Goal: Task Accomplishment & Management: Use online tool/utility

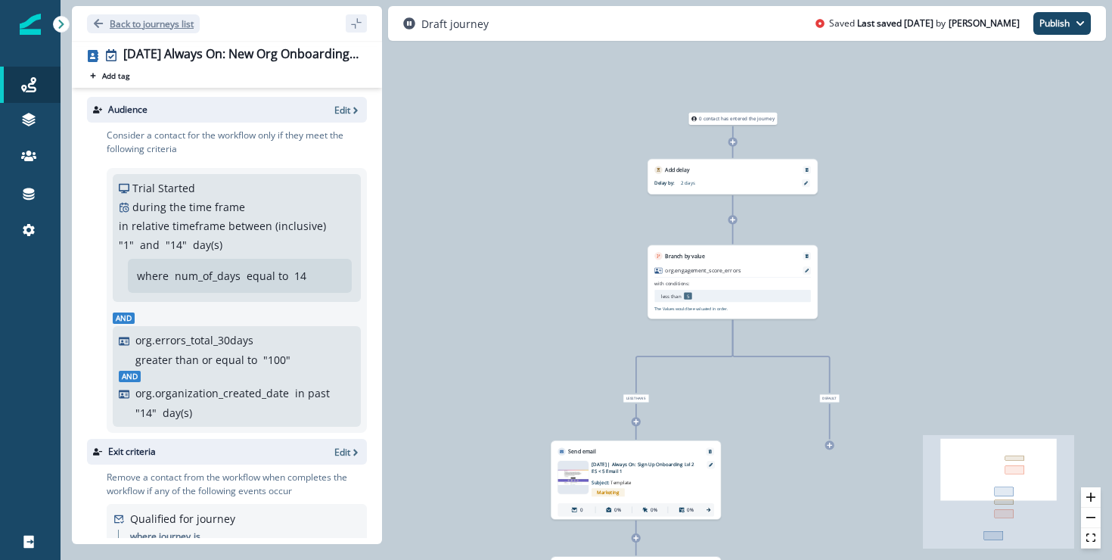
click at [107, 17] on button "Back to journeys list" at bounding box center [143, 23] width 113 height 19
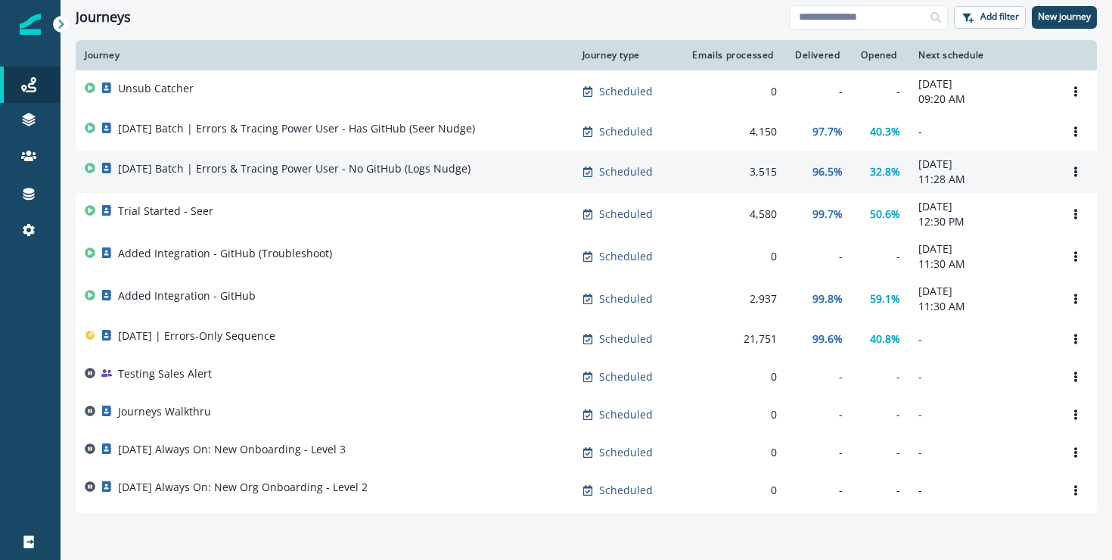
click at [414, 172] on p "[DATE] Batch | Errors & Tracing Power User - No GitHub (Logs Nudge)" at bounding box center [294, 168] width 352 height 15
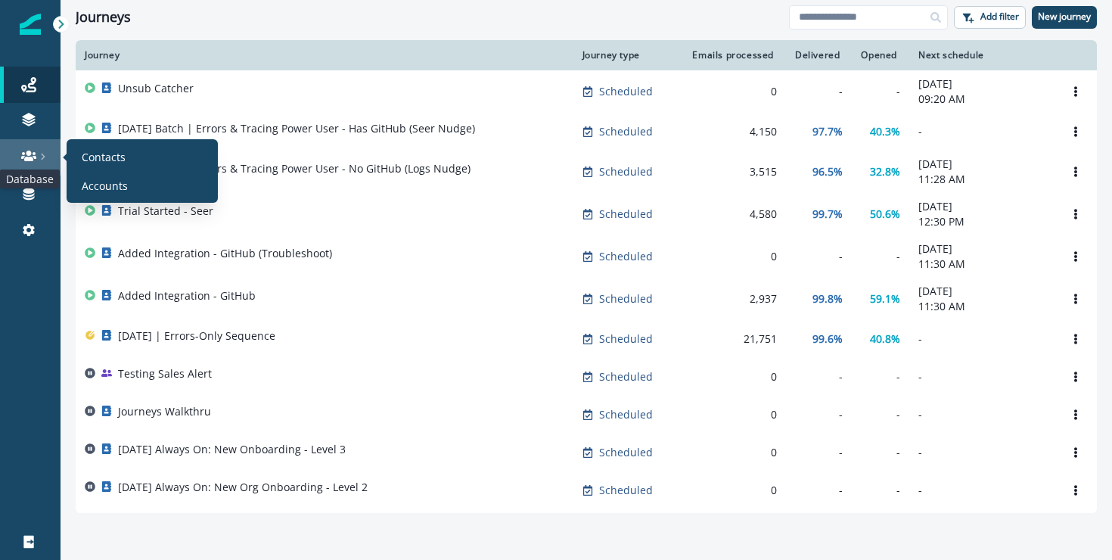
click at [23, 162] on icon at bounding box center [28, 155] width 15 height 15
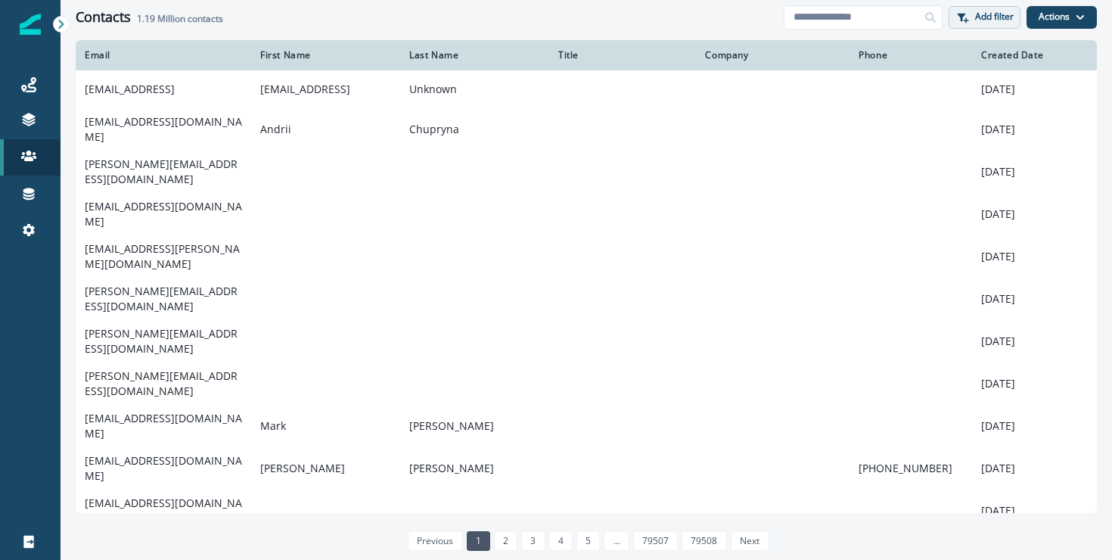
click at [1013, 11] on button "Add filter" at bounding box center [984, 17] width 72 height 23
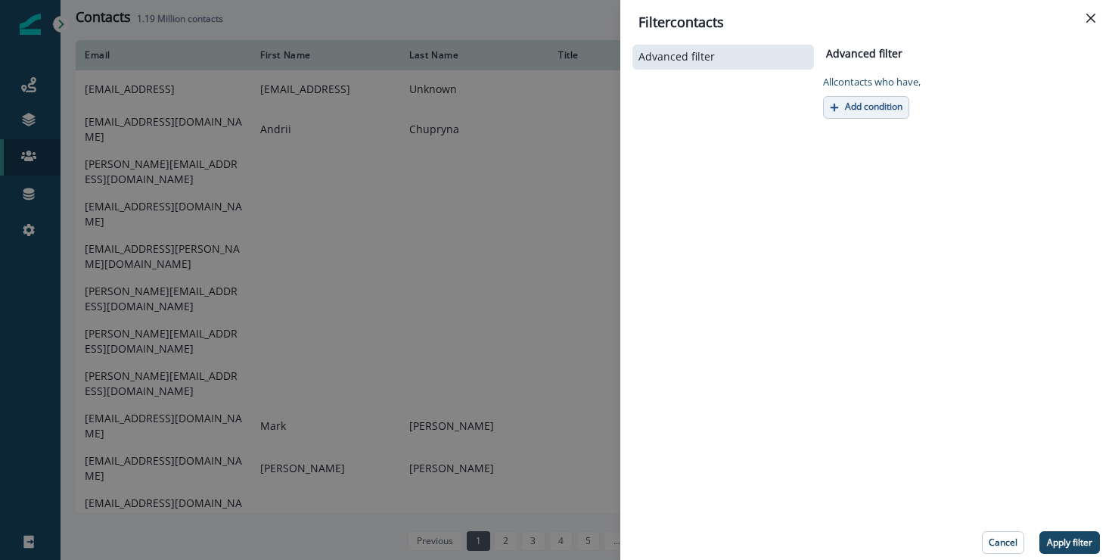
click at [897, 109] on p "Add condition" at bounding box center [873, 106] width 57 height 11
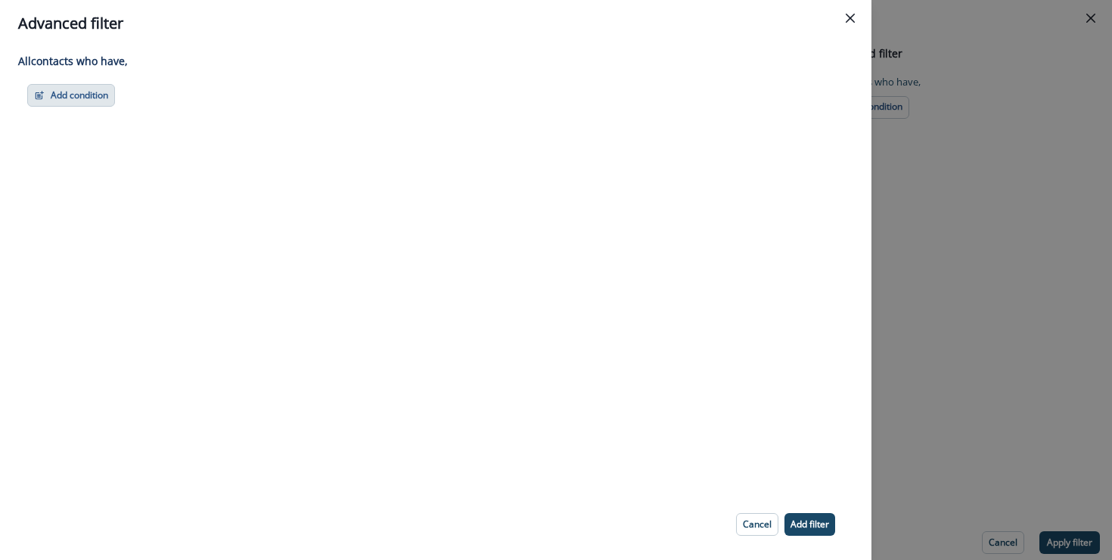
click at [57, 95] on button "Add condition" at bounding box center [71, 95] width 88 height 23
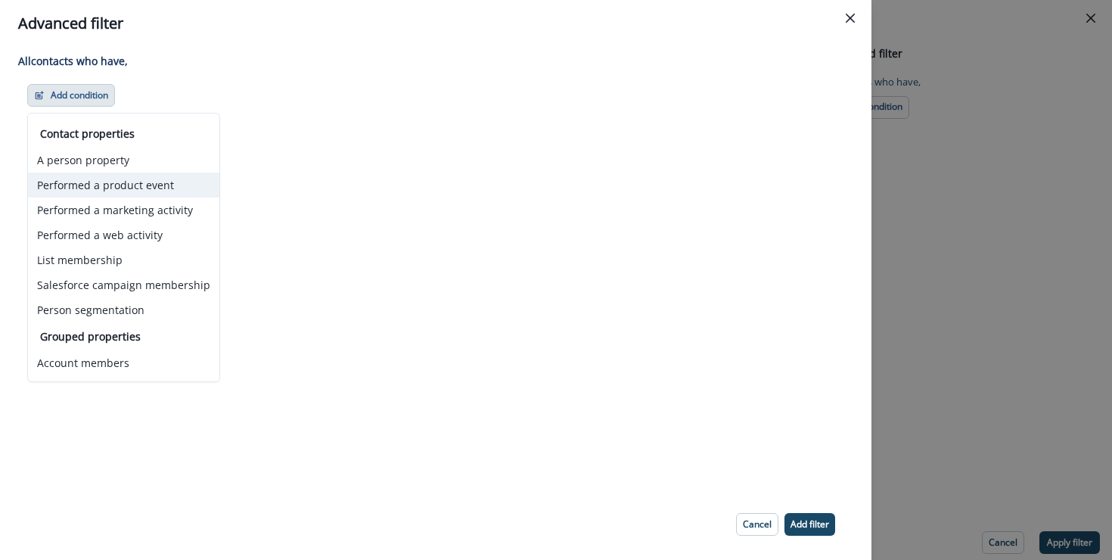
click at [116, 185] on button "Performed a product event" at bounding box center [123, 184] width 191 height 25
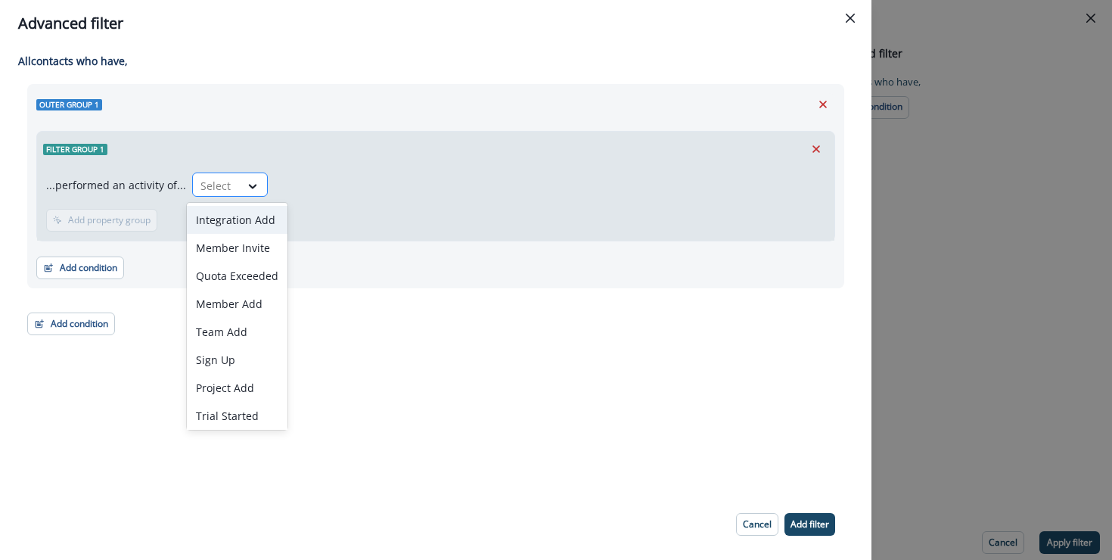
click at [222, 180] on div at bounding box center [216, 185] width 32 height 19
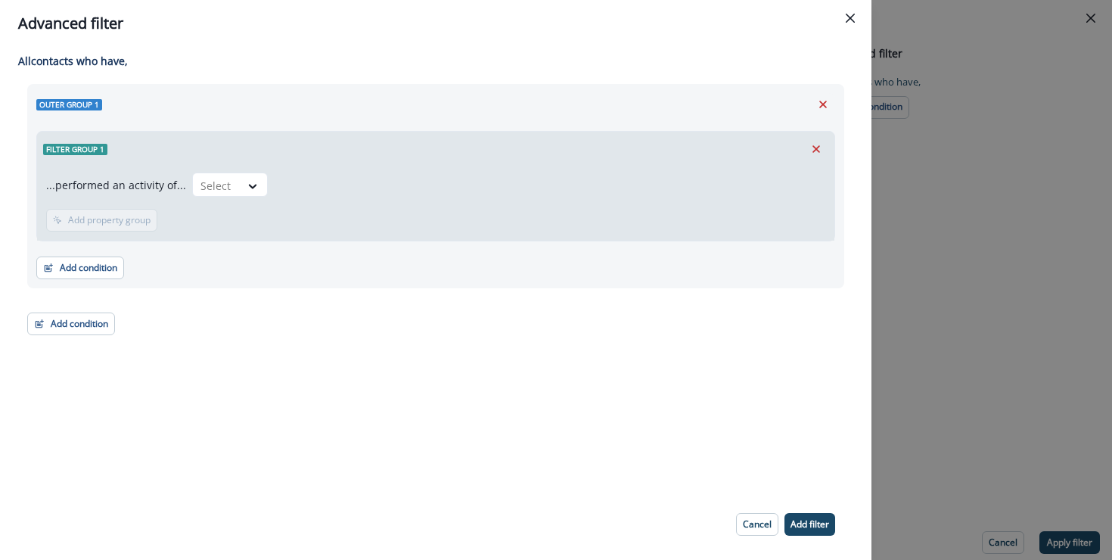
click at [364, 332] on div "Outer group 1 Filter group 1 ...performed an activity of... Select Add frequenc…" at bounding box center [435, 209] width 817 height 251
click at [232, 185] on div "Select" at bounding box center [216, 185] width 47 height 25
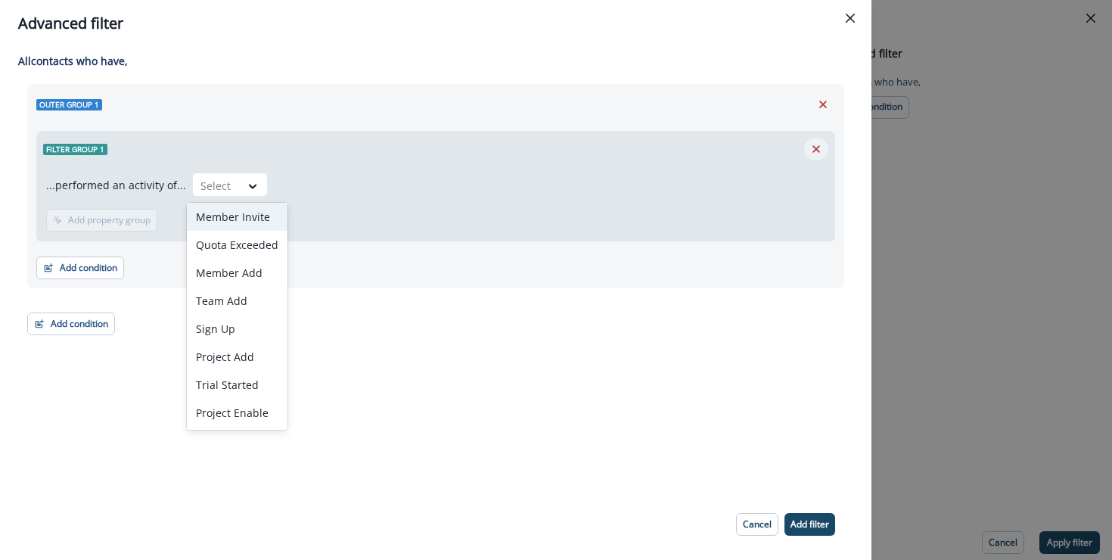
click at [820, 148] on icon "Remove" at bounding box center [816, 149] width 14 height 14
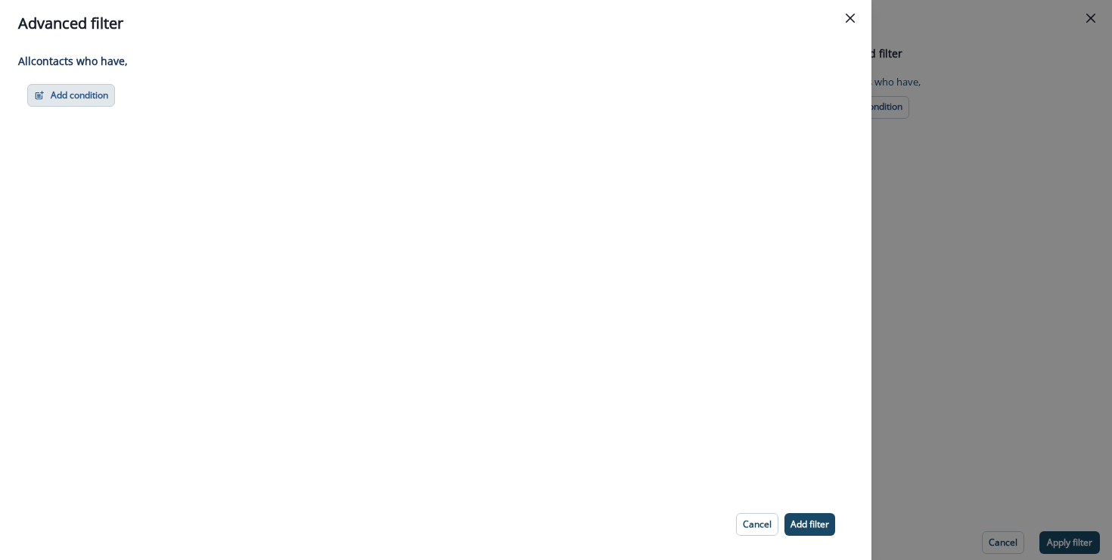
click at [89, 101] on button "Add condition" at bounding box center [71, 95] width 88 height 23
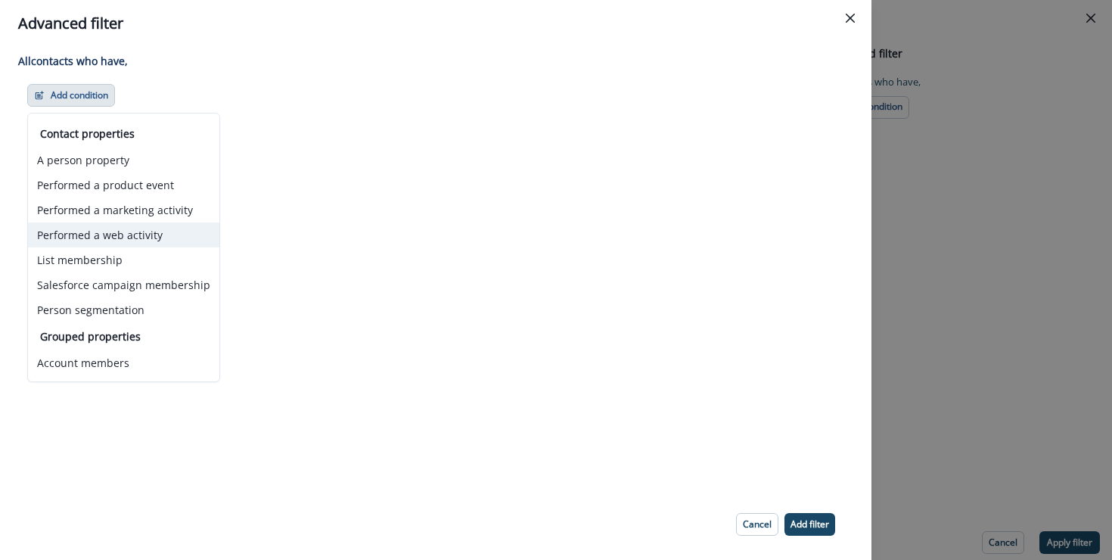
click at [154, 237] on button "Performed a web activity" at bounding box center [123, 234] width 191 height 25
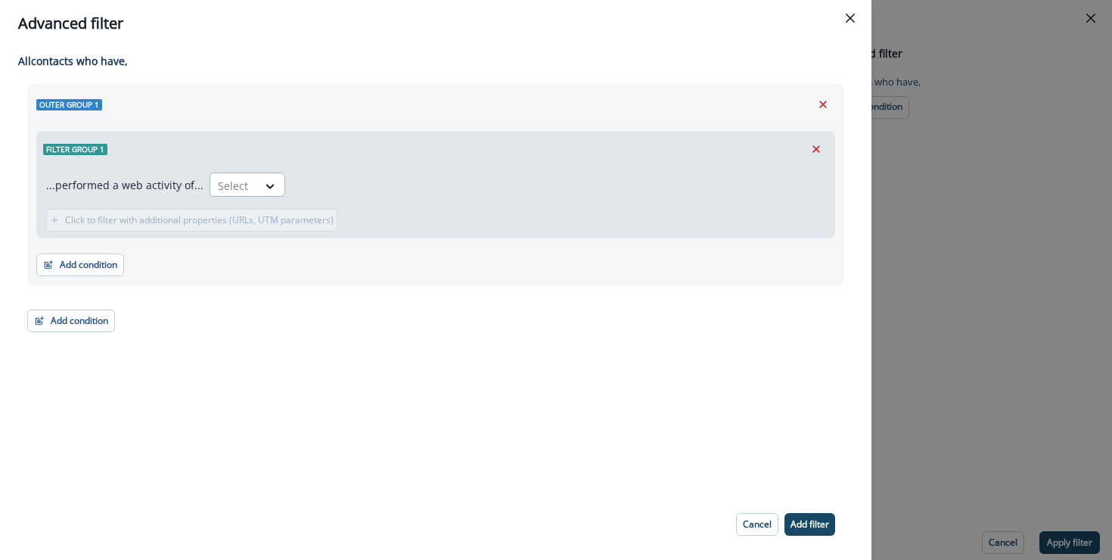
click at [233, 185] on div at bounding box center [234, 185] width 32 height 19
click at [820, 145] on icon "Remove" at bounding box center [816, 149] width 14 height 14
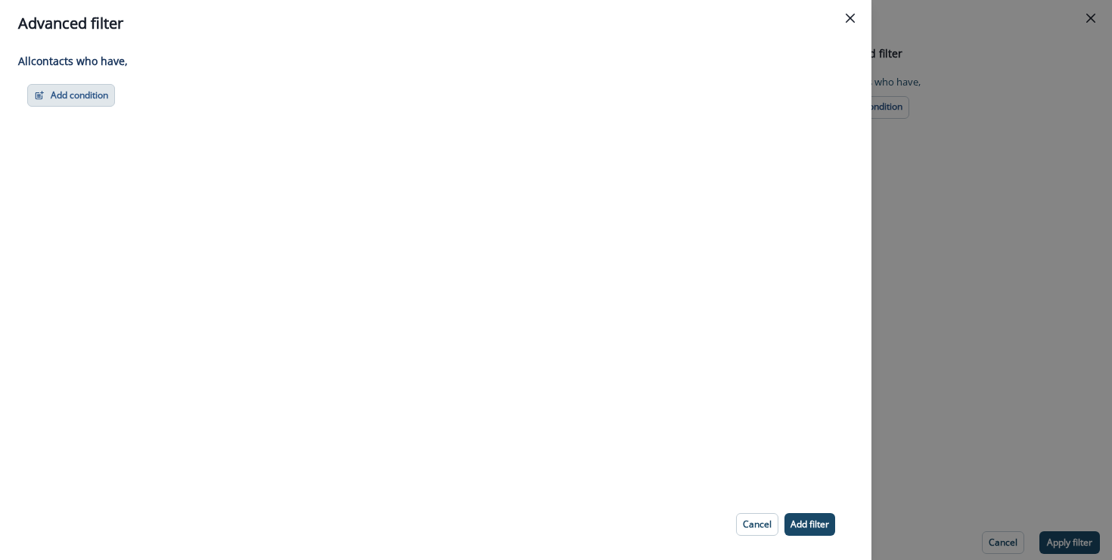
click at [91, 95] on button "Add condition" at bounding box center [71, 95] width 88 height 23
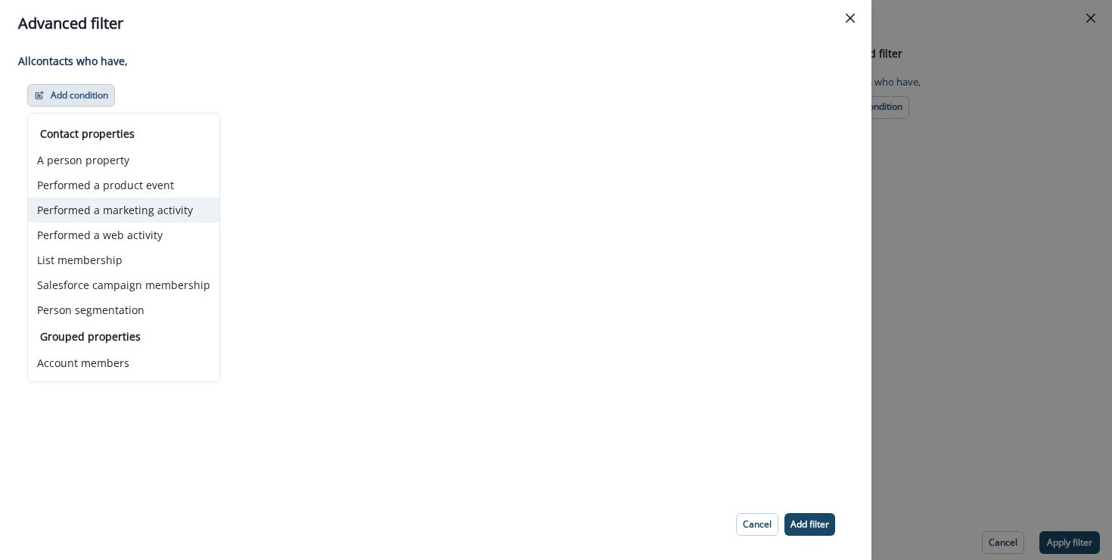
click at [132, 216] on button "Performed a marketing activity" at bounding box center [123, 209] width 191 height 25
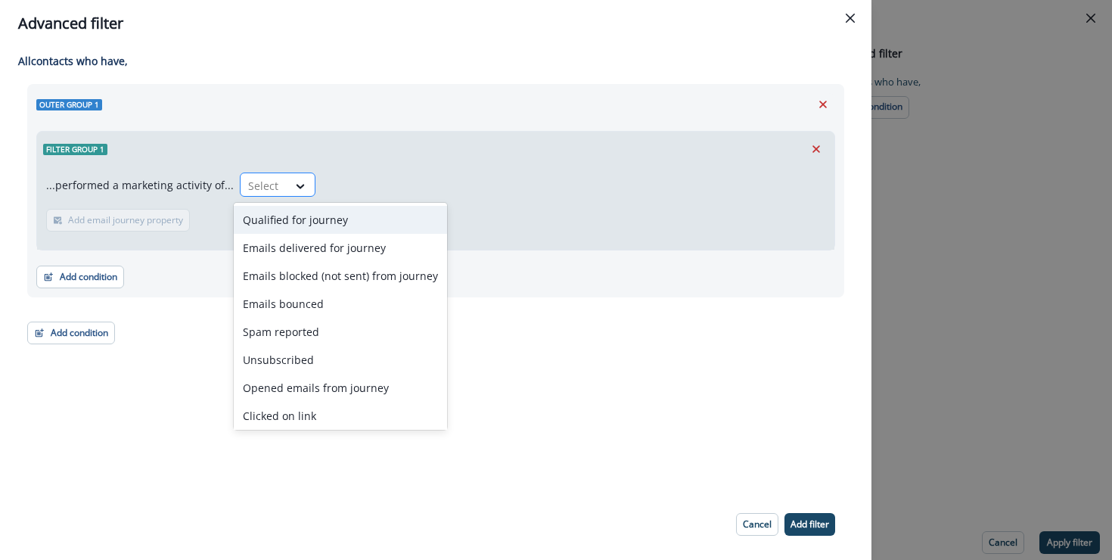
click at [256, 174] on div "Select" at bounding box center [263, 185] width 47 height 25
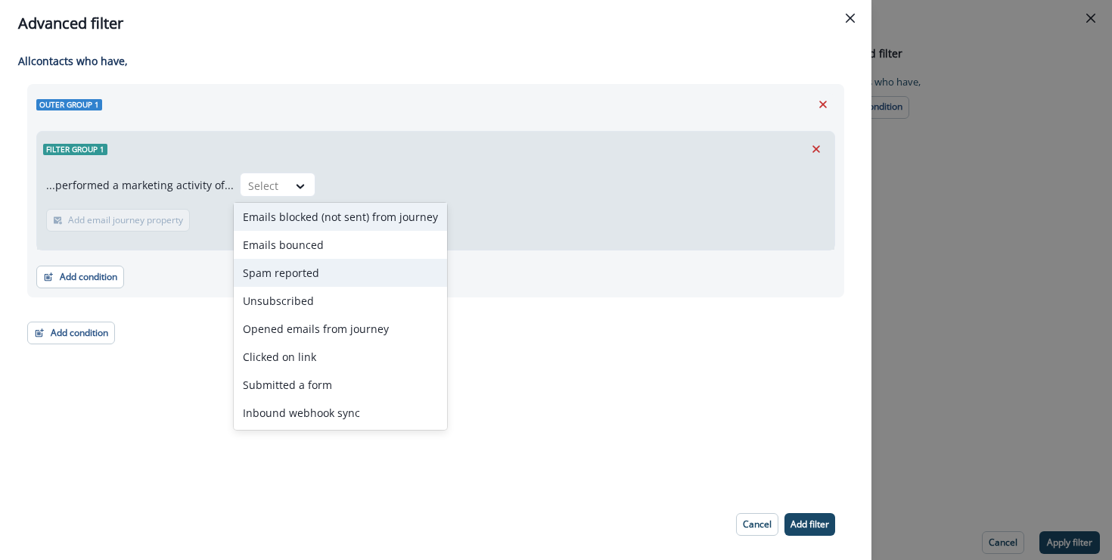
scroll to position [0, 0]
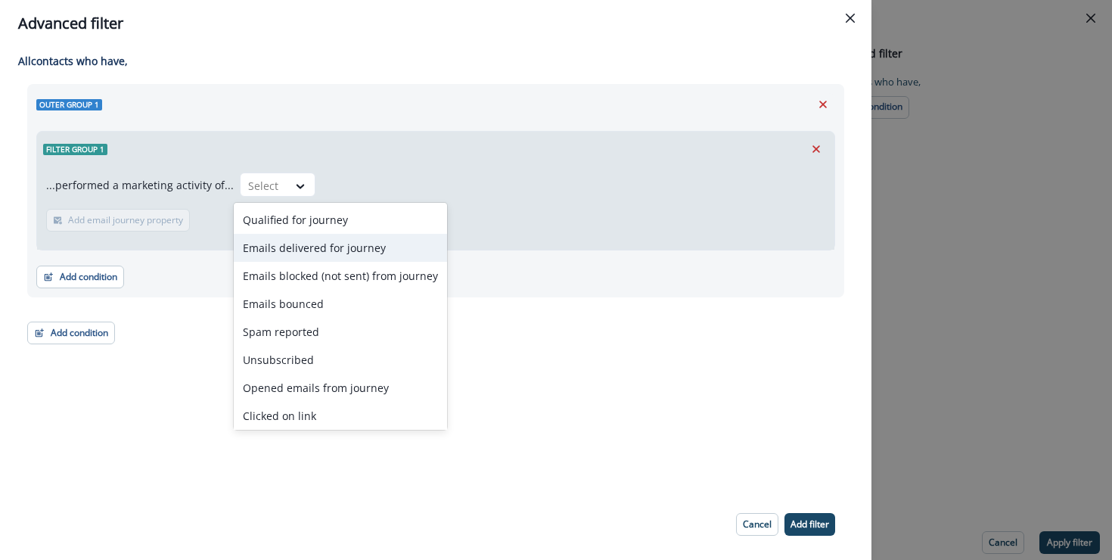
click at [182, 277] on div "Add condition Contact properties A person property Performed a product event Pe…" at bounding box center [435, 269] width 799 height 38
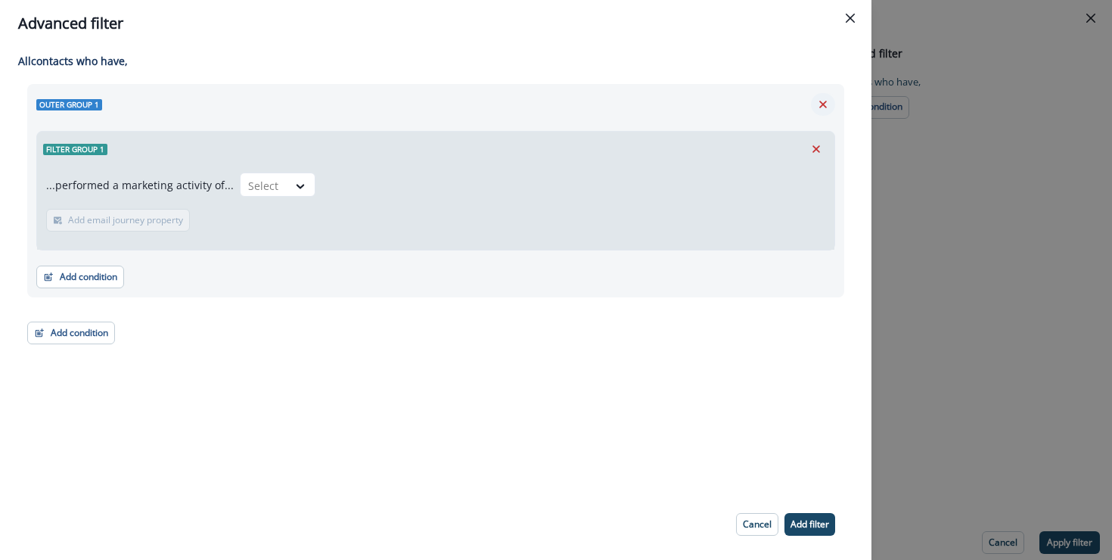
click at [826, 108] on icon "Remove" at bounding box center [823, 105] width 14 height 14
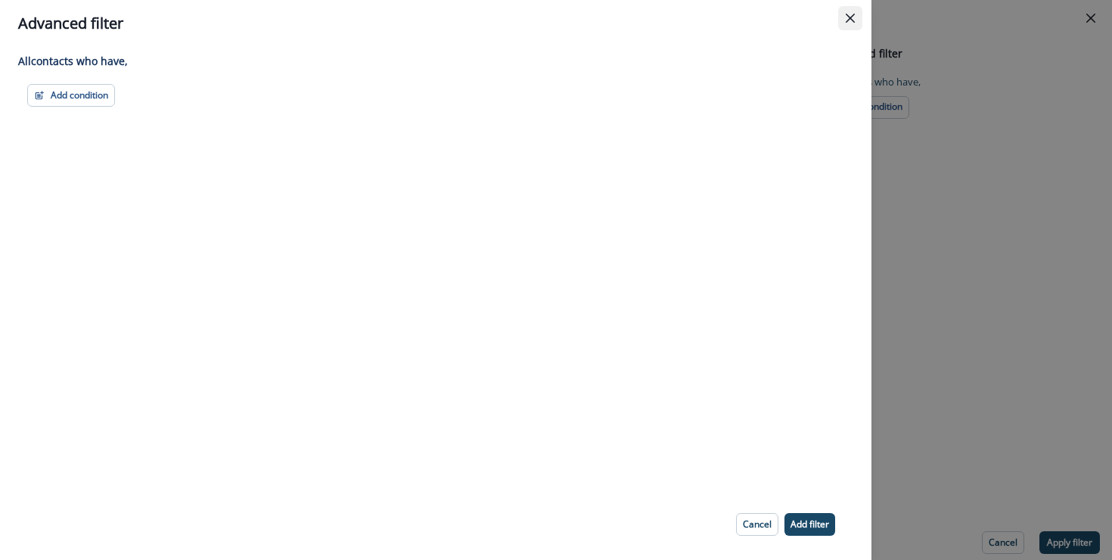
click at [851, 19] on icon "Close" at bounding box center [849, 18] width 9 height 9
